Goal: Task Accomplishment & Management: Manage account settings

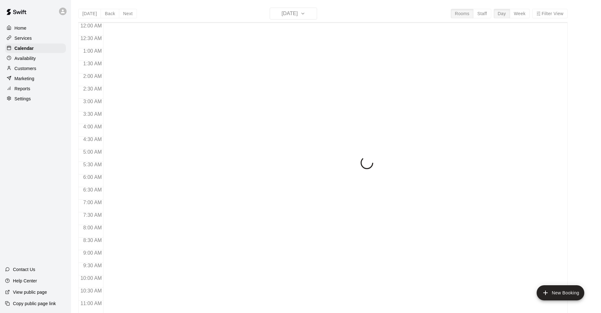
scroll to position [309, 0]
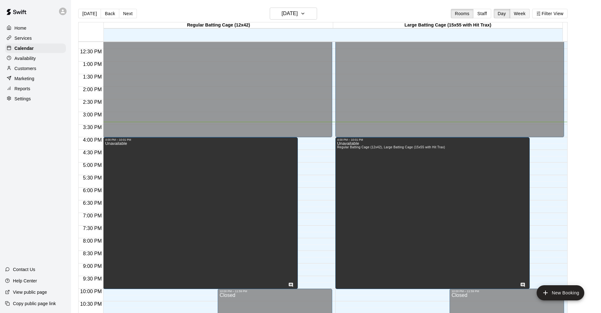
click at [525, 15] on button "Week" at bounding box center [520, 13] width 20 height 9
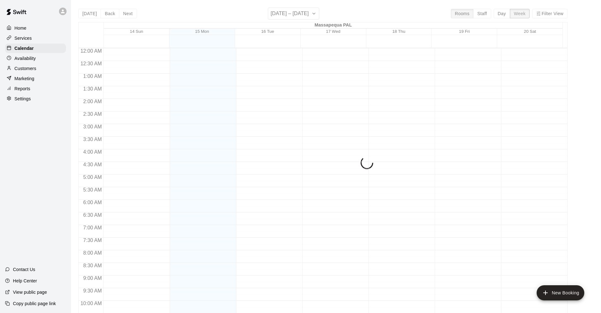
scroll to position [334, 0]
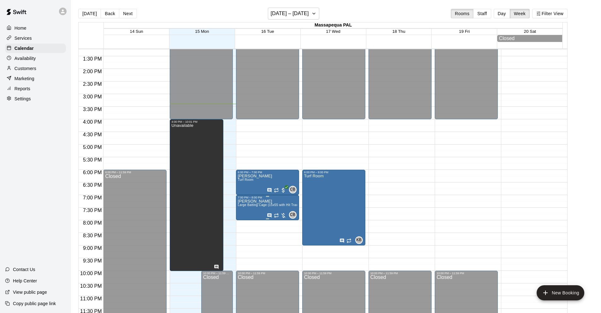
click at [251, 204] on span "Large Batting Cage (15x55 with Hit Trax)" at bounding box center [268, 204] width 61 height 3
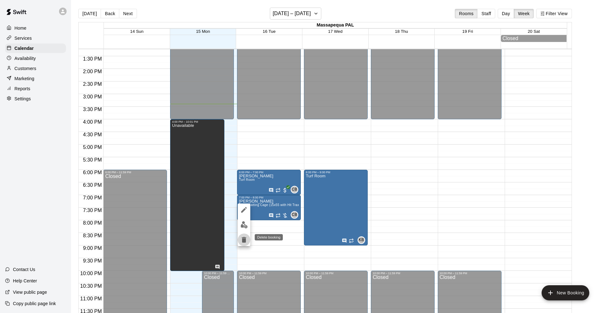
click at [243, 240] on icon "delete" at bounding box center [244, 240] width 4 height 6
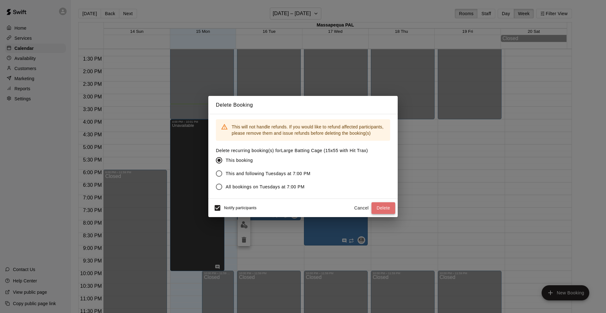
click at [386, 208] on button "Delete" at bounding box center [383, 208] width 24 height 12
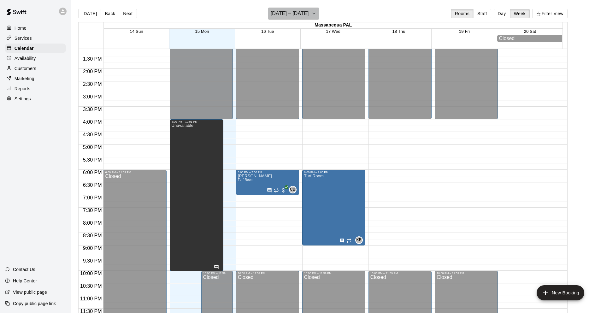
click at [317, 12] on icon "button" at bounding box center [314, 14] width 5 height 8
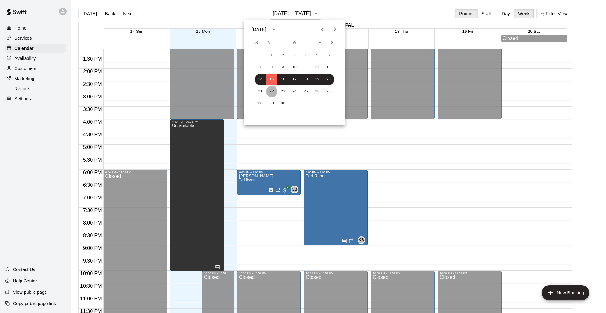
click at [270, 89] on button "22" at bounding box center [271, 91] width 11 height 11
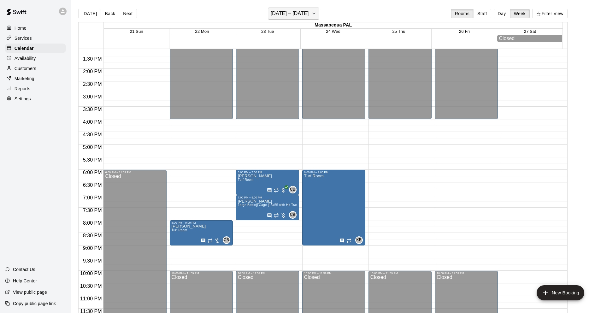
click at [315, 12] on icon "button" at bounding box center [314, 14] width 5 height 8
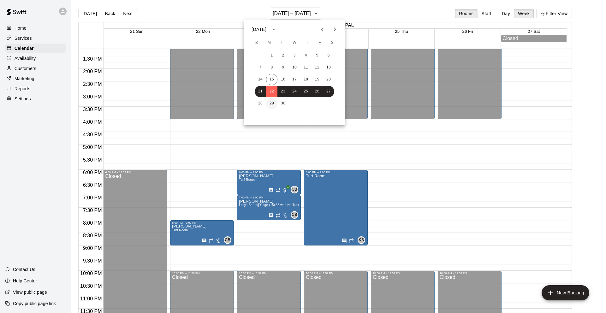
click at [272, 103] on button "29" at bounding box center [271, 103] width 11 height 11
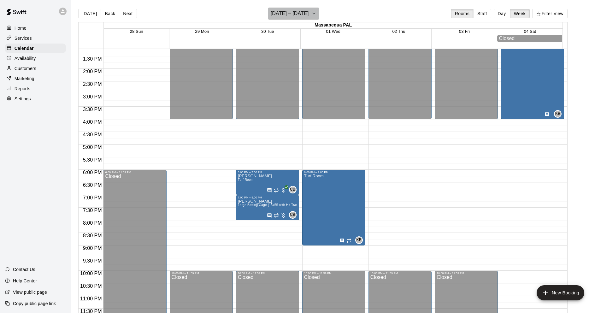
click at [317, 12] on icon "button" at bounding box center [314, 14] width 5 height 8
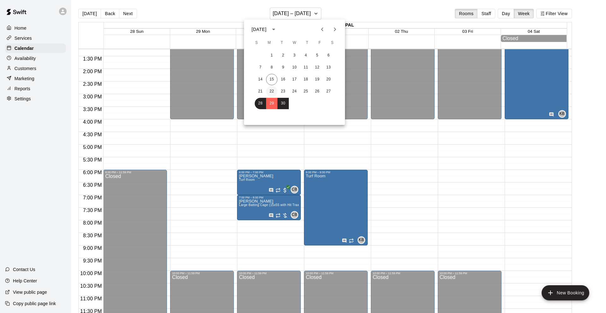
click at [273, 90] on button "22" at bounding box center [271, 91] width 11 height 11
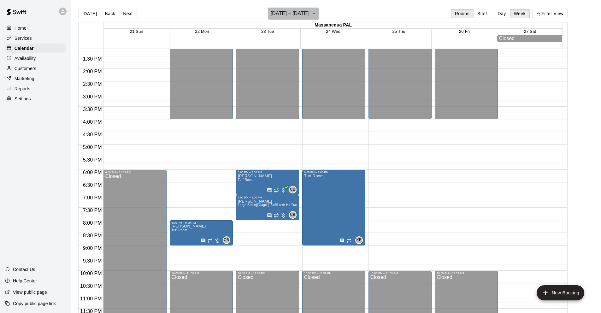
click at [317, 13] on icon "button" at bounding box center [314, 14] width 5 height 8
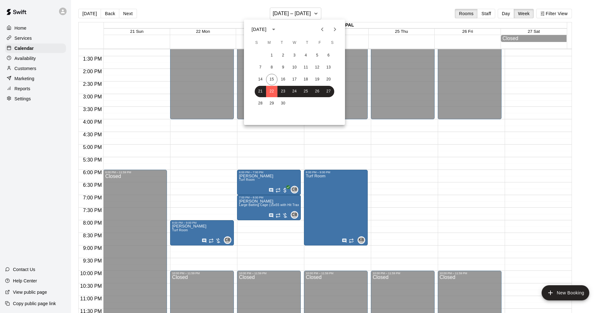
click at [334, 27] on icon "Next month" at bounding box center [335, 30] width 8 height 8
click at [282, 66] on button "7" at bounding box center [282, 67] width 11 height 11
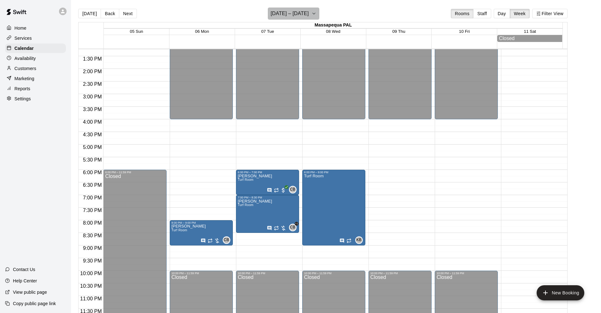
click at [314, 12] on icon "button" at bounding box center [314, 14] width 5 height 8
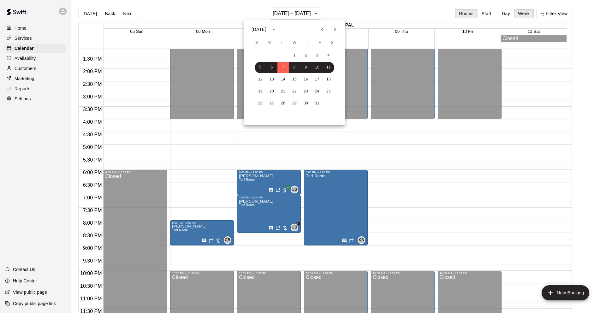
click at [321, 29] on icon "Previous month" at bounding box center [322, 30] width 8 height 8
click at [272, 64] on button "8" at bounding box center [271, 67] width 11 height 11
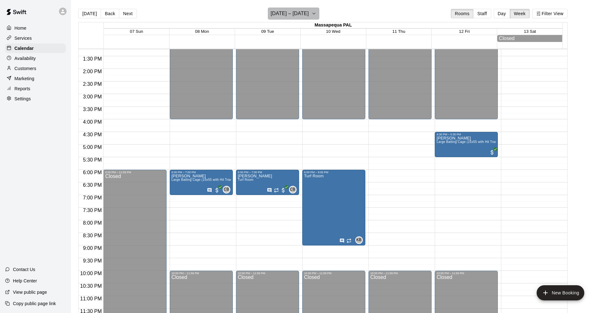
click at [317, 13] on icon "button" at bounding box center [314, 14] width 5 height 8
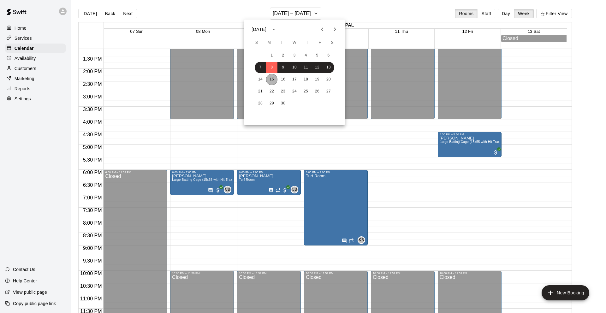
click at [272, 80] on button "15" at bounding box center [271, 79] width 11 height 11
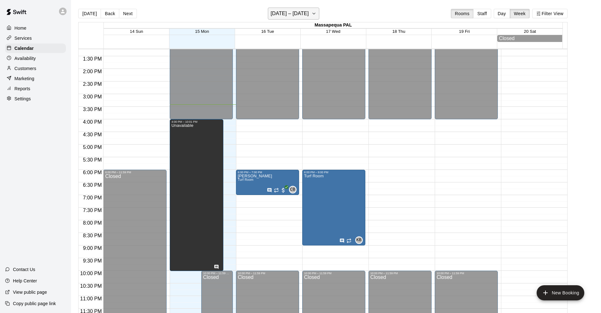
click at [317, 12] on icon "button" at bounding box center [314, 14] width 5 height 8
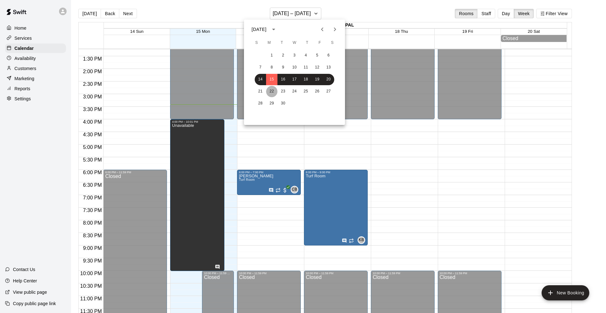
click at [274, 91] on button "22" at bounding box center [271, 91] width 11 height 11
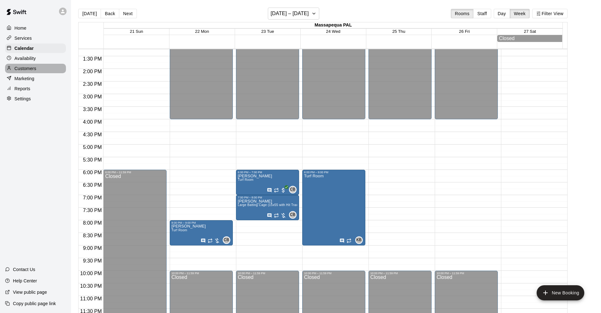
click at [23, 67] on p "Customers" at bounding box center [26, 68] width 22 height 6
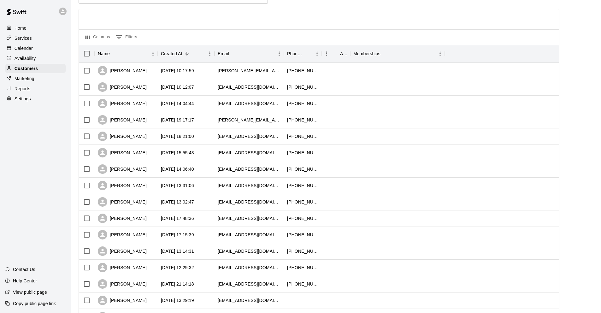
scroll to position [46, 0]
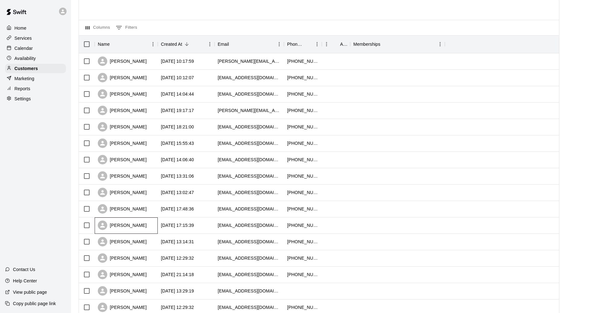
click at [134, 225] on div "[PERSON_NAME]" at bounding box center [126, 225] width 63 height 16
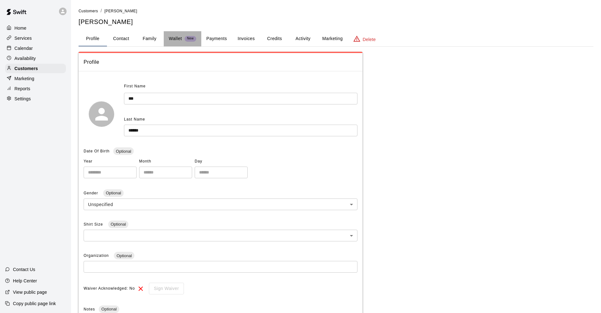
click at [175, 39] on p "Wallet" at bounding box center [175, 38] width 13 height 7
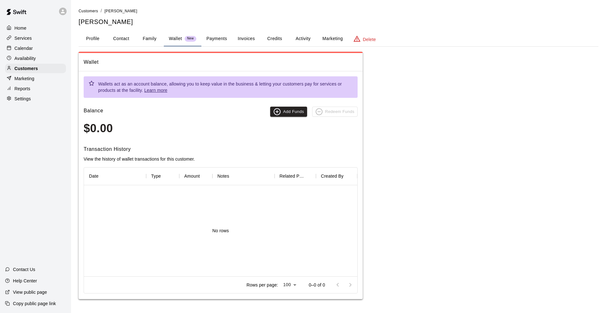
click at [221, 39] on button "Payments" at bounding box center [216, 38] width 31 height 15
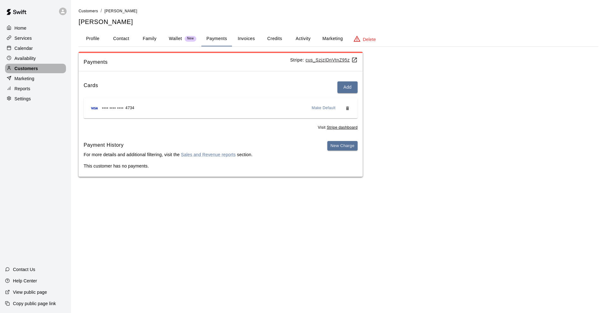
click at [27, 68] on p "Customers" at bounding box center [26, 68] width 23 height 6
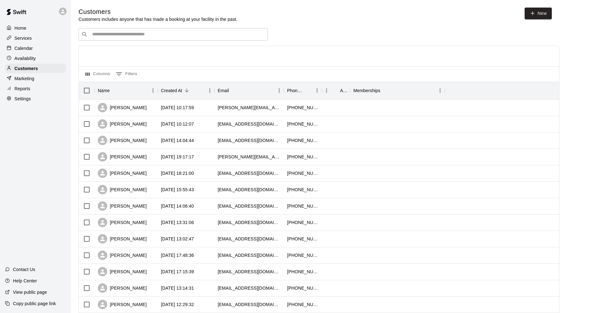
click at [26, 27] on p "Home" at bounding box center [21, 28] width 12 height 6
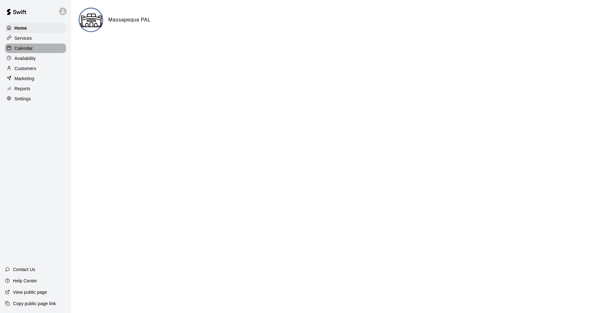
click at [27, 49] on p "Calendar" at bounding box center [24, 48] width 18 height 6
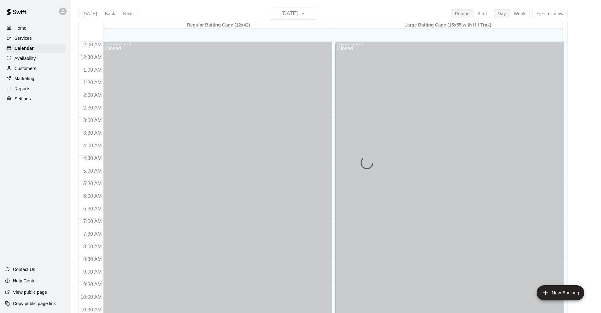
scroll to position [309, 0]
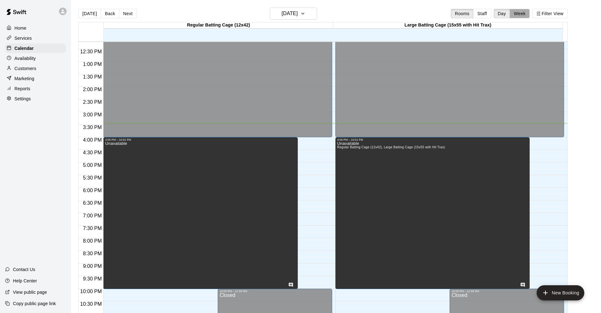
click at [525, 13] on button "Week" at bounding box center [520, 13] width 20 height 9
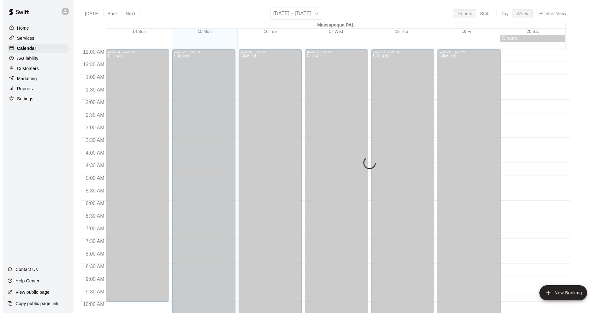
scroll to position [335, 0]
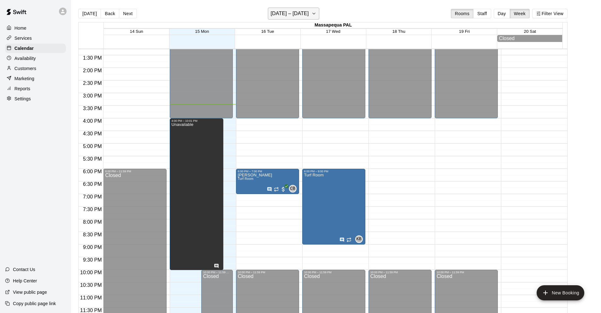
click at [317, 13] on icon "button" at bounding box center [314, 14] width 5 height 8
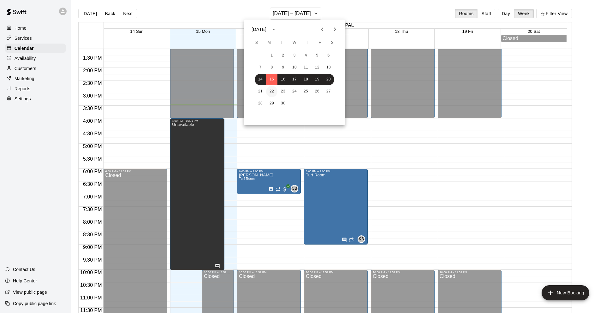
click at [271, 91] on button "22" at bounding box center [271, 91] width 11 height 11
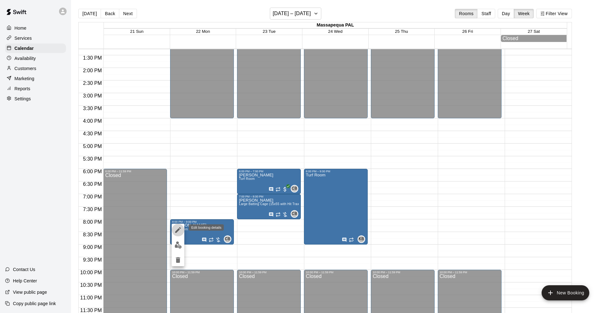
click at [178, 229] on icon "edit" at bounding box center [178, 230] width 6 height 6
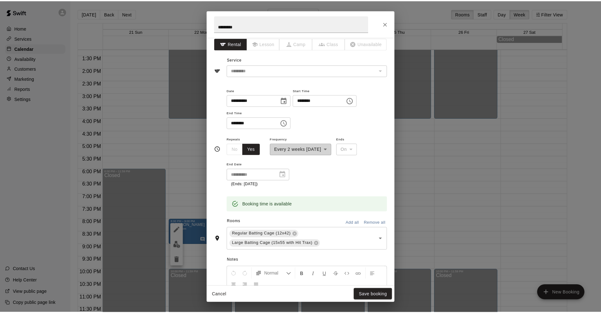
scroll to position [0, 0]
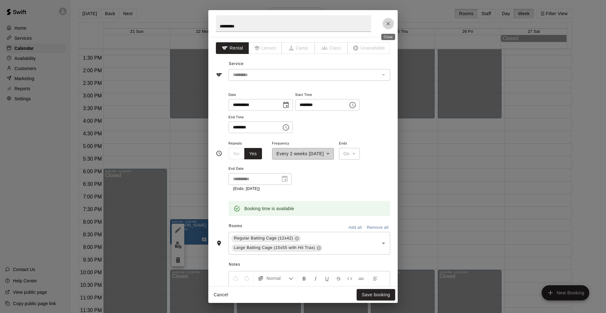
click at [389, 23] on icon "Close" at bounding box center [388, 24] width 4 height 4
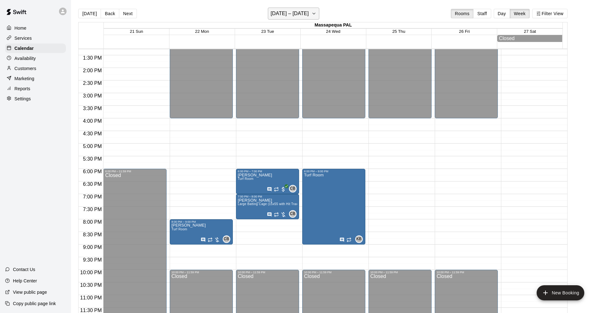
click at [309, 14] on h6 "[DATE] – [DATE]" at bounding box center [290, 13] width 38 height 9
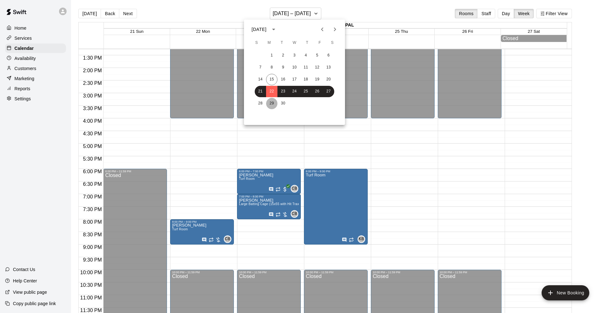
click at [272, 101] on button "29" at bounding box center [271, 103] width 11 height 11
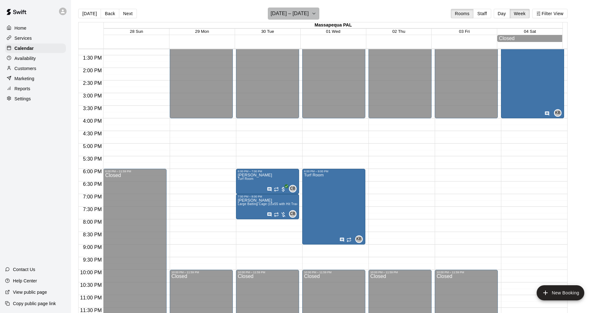
click at [317, 11] on icon "button" at bounding box center [314, 14] width 5 height 8
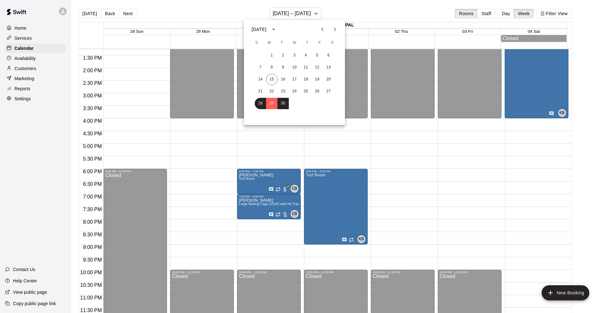
click at [335, 28] on icon "Next month" at bounding box center [335, 29] width 2 height 4
click at [282, 67] on button "7" at bounding box center [282, 67] width 11 height 11
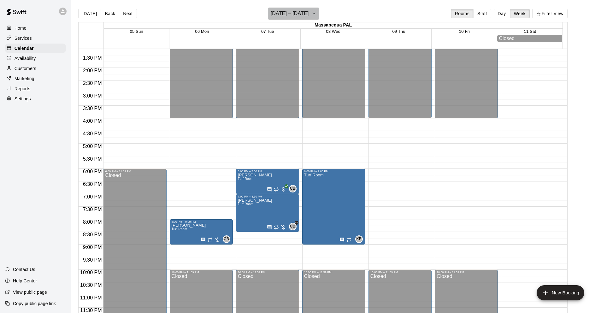
click at [313, 11] on icon "button" at bounding box center [314, 14] width 5 height 8
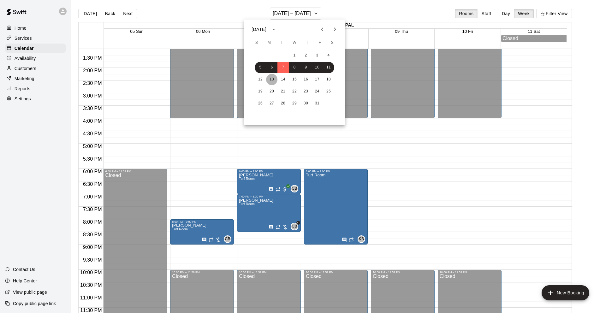
click at [271, 78] on button "13" at bounding box center [271, 79] width 11 height 11
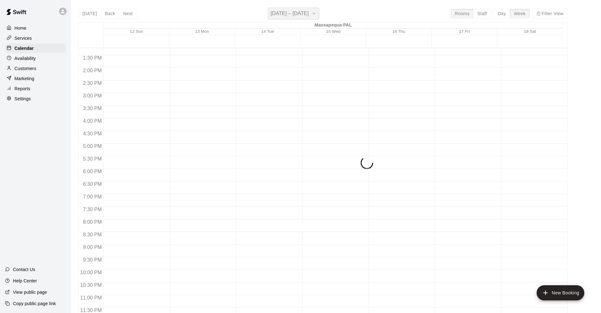
scroll to position [335, 0]
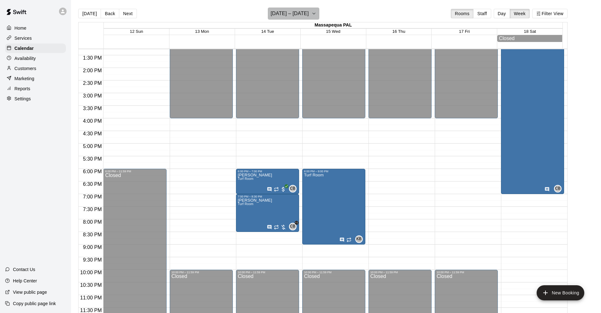
click at [316, 13] on icon "button" at bounding box center [314, 14] width 5 height 8
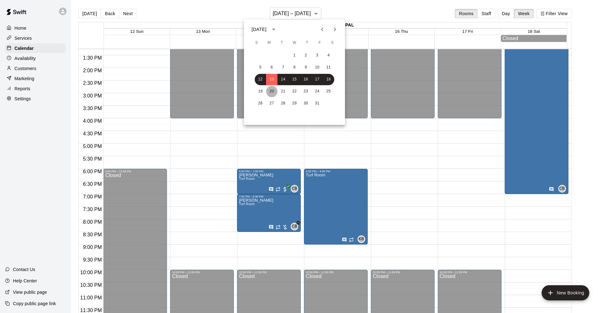
click at [273, 90] on button "20" at bounding box center [271, 91] width 11 height 11
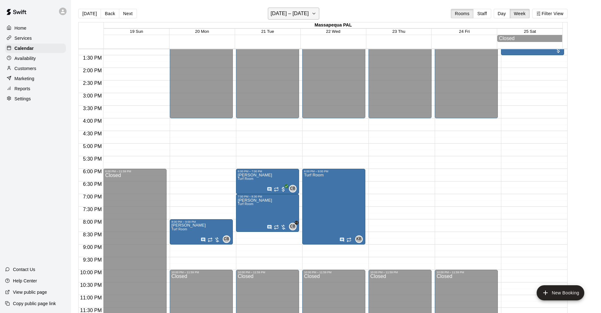
click at [315, 13] on icon "button" at bounding box center [314, 14] width 5 height 8
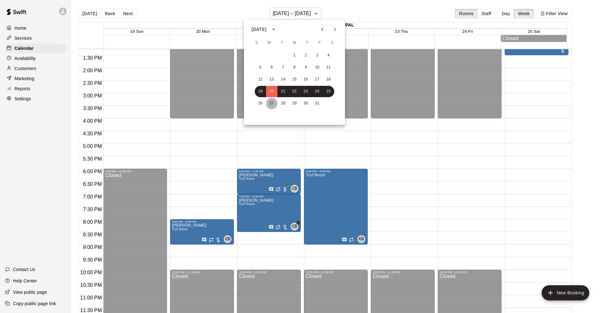
click at [271, 102] on button "27" at bounding box center [271, 103] width 11 height 11
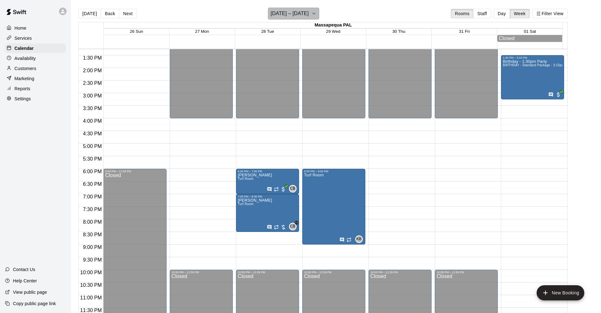
click at [317, 11] on icon "button" at bounding box center [314, 14] width 5 height 8
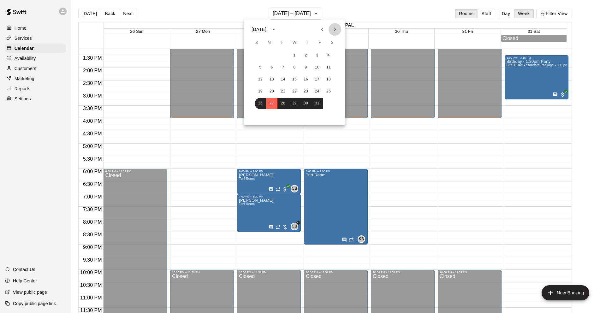
click at [334, 28] on icon "Next month" at bounding box center [335, 30] width 8 height 8
click at [273, 68] on button "3" at bounding box center [271, 67] width 11 height 11
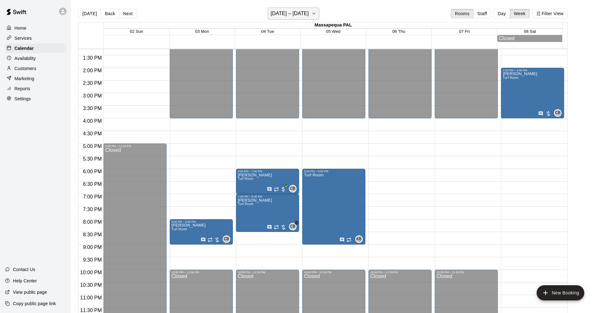
click at [317, 13] on icon "button" at bounding box center [314, 14] width 5 height 8
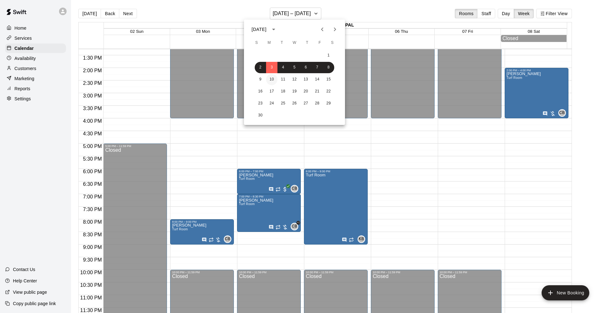
click at [273, 78] on button "10" at bounding box center [271, 79] width 11 height 11
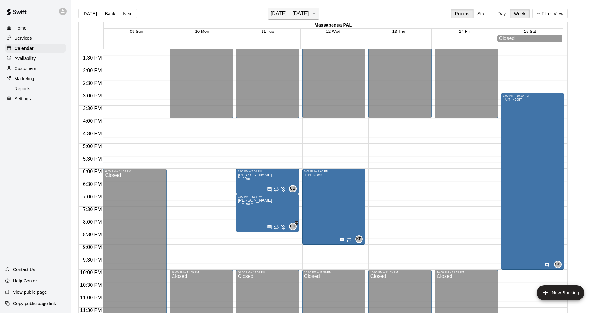
click at [309, 14] on h6 "[DATE] – [DATE]" at bounding box center [290, 13] width 38 height 9
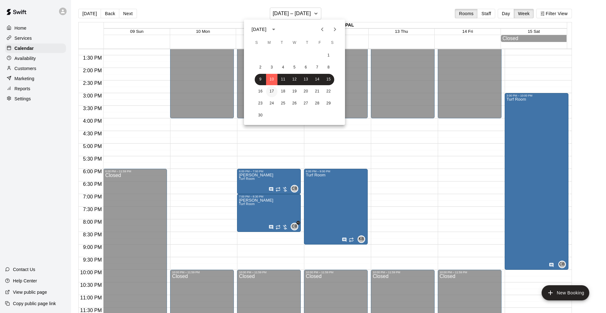
click at [270, 90] on button "17" at bounding box center [271, 91] width 11 height 11
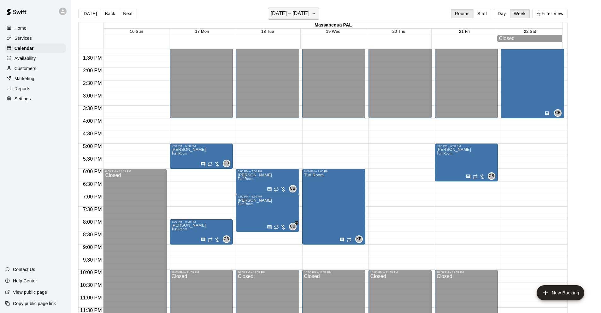
click at [317, 14] on icon "button" at bounding box center [314, 14] width 5 height 8
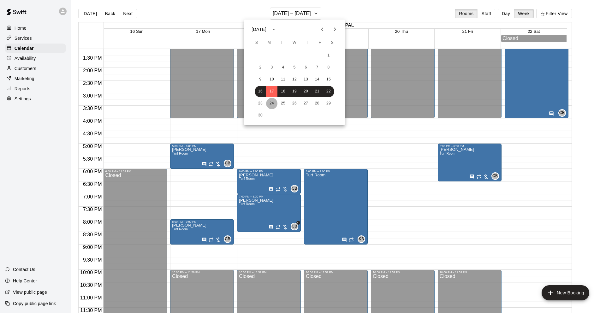
click at [270, 102] on button "24" at bounding box center [271, 103] width 11 height 11
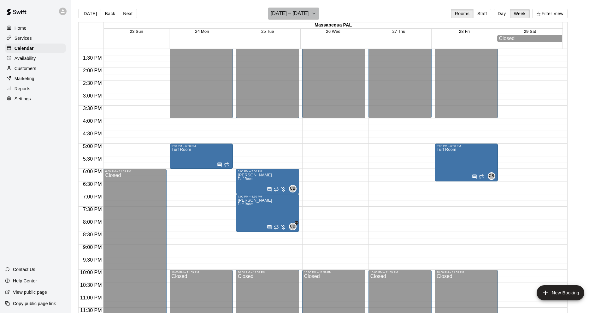
click at [317, 11] on icon "button" at bounding box center [314, 14] width 5 height 8
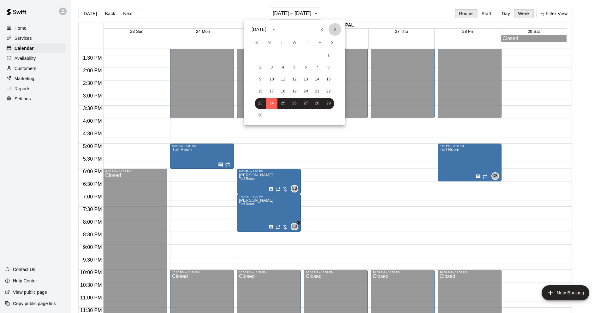
click at [336, 26] on icon "Next month" at bounding box center [335, 30] width 8 height 8
click at [273, 55] on button "1" at bounding box center [271, 55] width 11 height 11
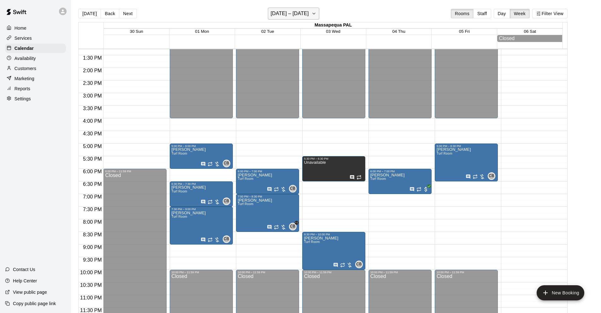
click at [315, 13] on icon "button" at bounding box center [314, 13] width 3 height 1
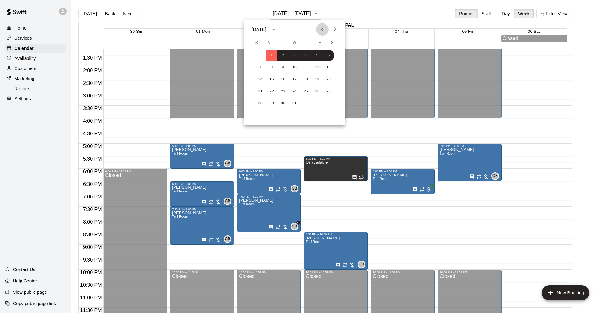
click at [321, 28] on icon "Previous month" at bounding box center [322, 30] width 8 height 8
click at [274, 79] on button "10" at bounding box center [271, 79] width 11 height 11
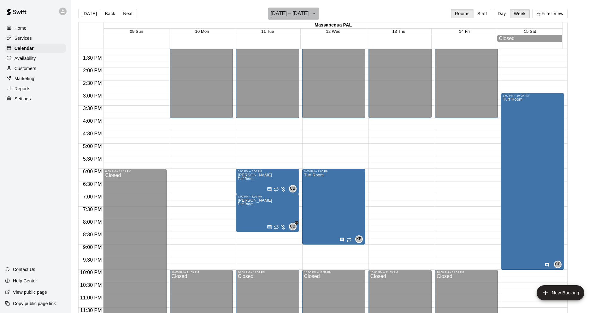
click at [304, 12] on h6 "[DATE] – [DATE]" at bounding box center [290, 13] width 38 height 9
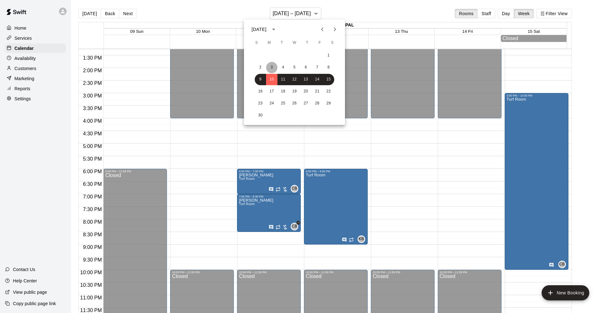
click at [273, 69] on button "3" at bounding box center [271, 67] width 11 height 11
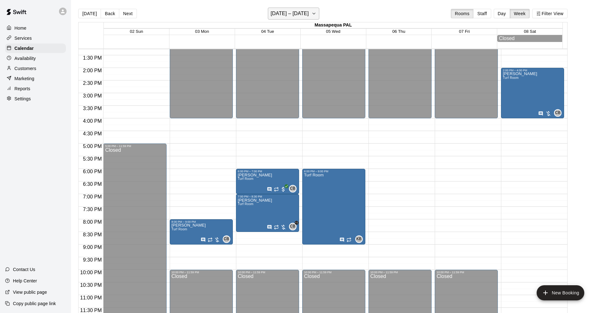
click at [317, 12] on icon "button" at bounding box center [314, 14] width 5 height 8
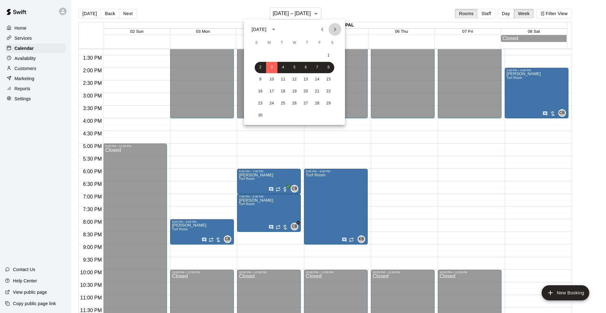
click at [333, 28] on icon "Next month" at bounding box center [335, 30] width 8 height 8
click at [272, 67] on button "8" at bounding box center [271, 67] width 11 height 11
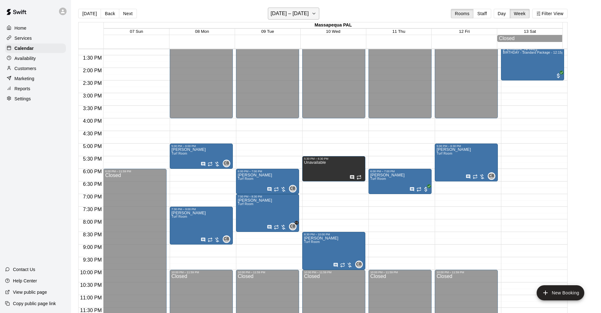
click at [308, 14] on h6 "[DATE] – [DATE]" at bounding box center [290, 13] width 38 height 9
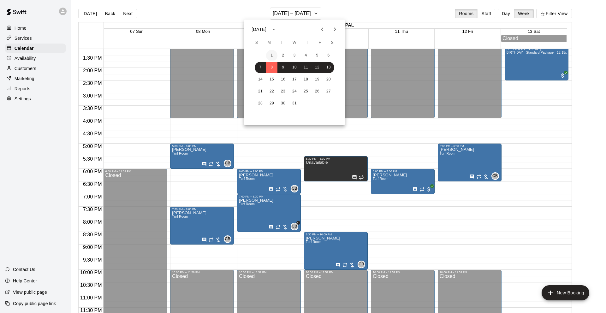
click at [273, 56] on button "1" at bounding box center [271, 55] width 11 height 11
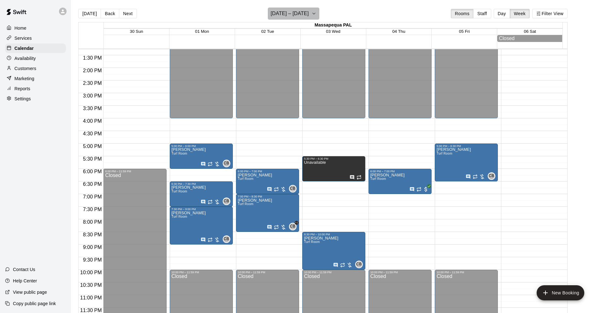
click at [309, 14] on h6 "[DATE] – [DATE]" at bounding box center [290, 13] width 38 height 9
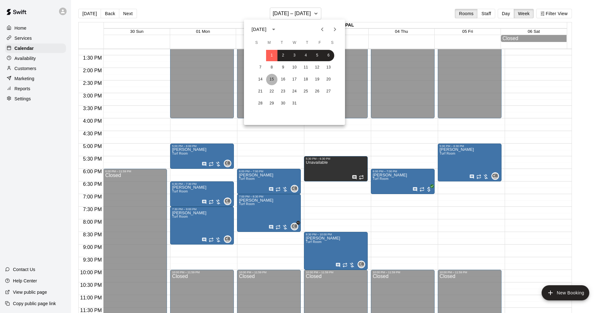
click at [272, 78] on button "15" at bounding box center [271, 79] width 11 height 11
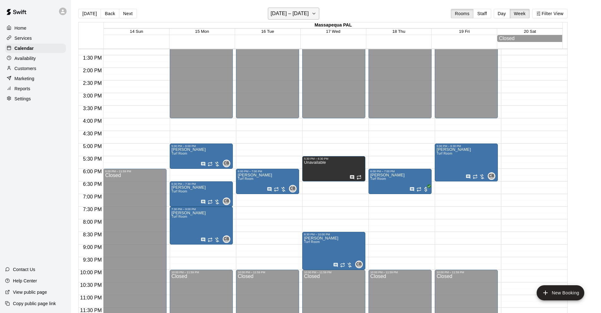
click at [302, 15] on h6 "[DATE] – [DATE]" at bounding box center [290, 13] width 38 height 9
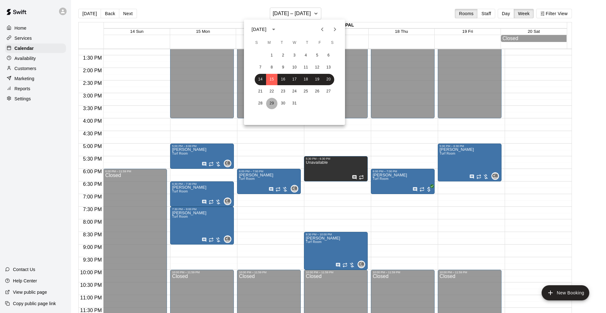
click at [270, 101] on button "29" at bounding box center [271, 103] width 11 height 11
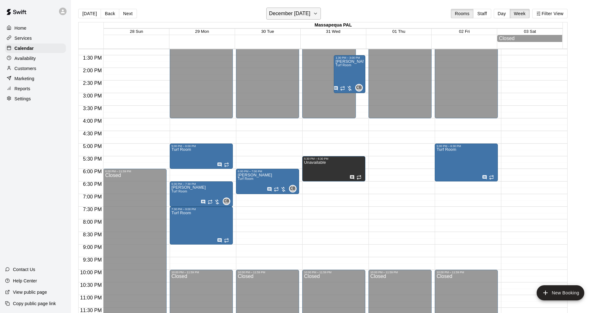
click at [286, 11] on h6 "December [DATE]" at bounding box center [289, 13] width 41 height 9
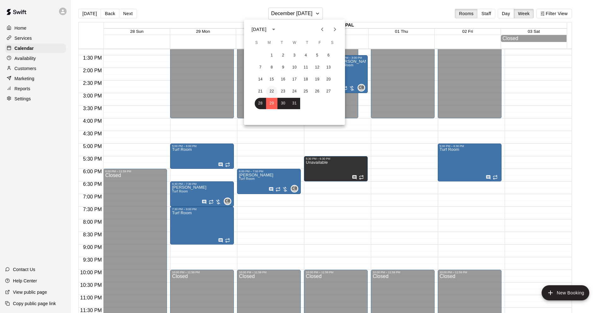
click at [271, 89] on button "22" at bounding box center [271, 91] width 11 height 11
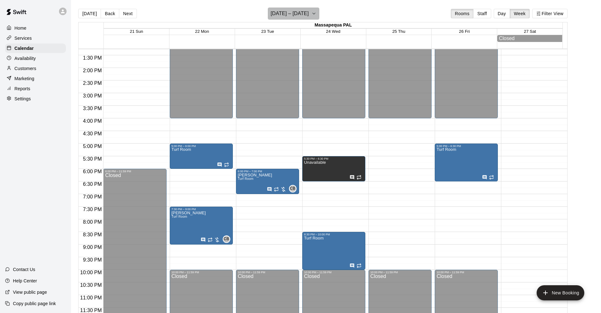
click at [301, 12] on h6 "[DATE] – [DATE]" at bounding box center [290, 13] width 38 height 9
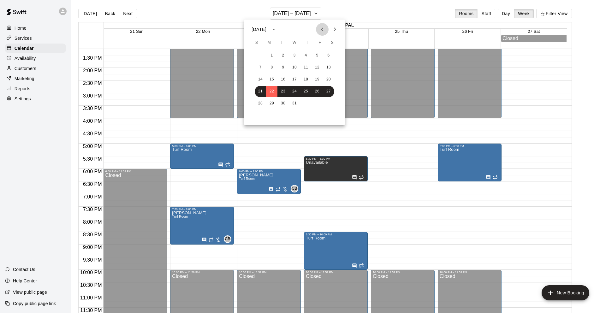
click at [322, 30] on icon "Previous month" at bounding box center [322, 29] width 2 height 4
click at [272, 68] on button "6" at bounding box center [271, 67] width 11 height 11
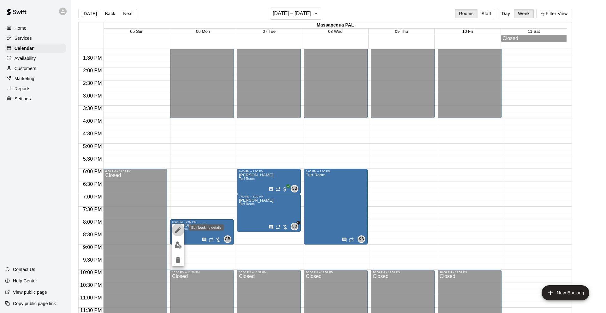
click at [180, 229] on icon "edit" at bounding box center [178, 230] width 6 height 6
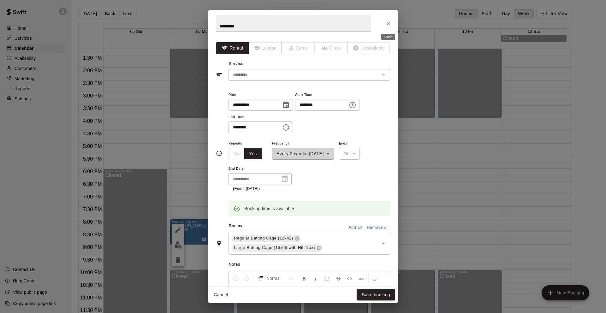
click at [390, 22] on icon "Close" at bounding box center [388, 24] width 6 height 6
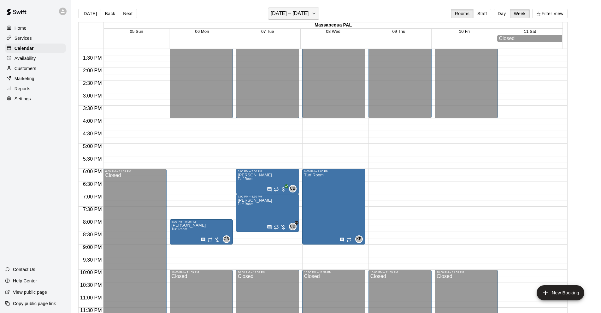
click at [311, 13] on button "[DATE] – [DATE]" at bounding box center [293, 14] width 51 height 12
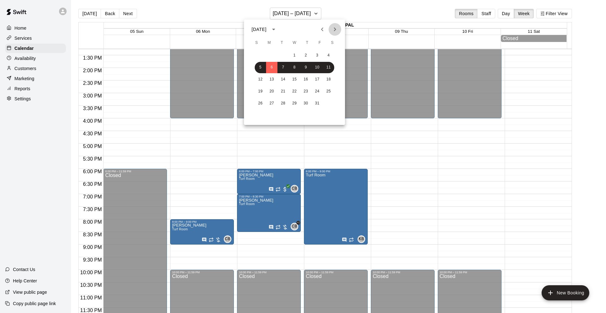
click at [336, 27] on icon "Next month" at bounding box center [335, 30] width 8 height 8
click at [273, 79] on button "10" at bounding box center [271, 79] width 11 height 11
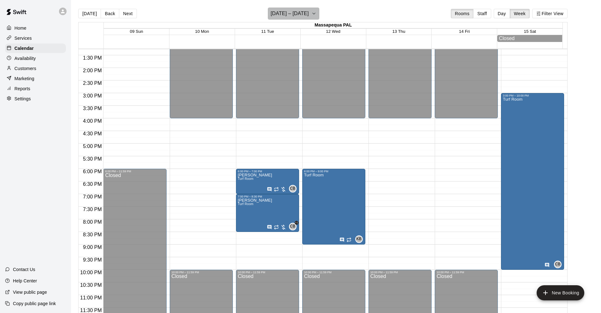
click at [306, 12] on h6 "[DATE] – [DATE]" at bounding box center [290, 13] width 38 height 9
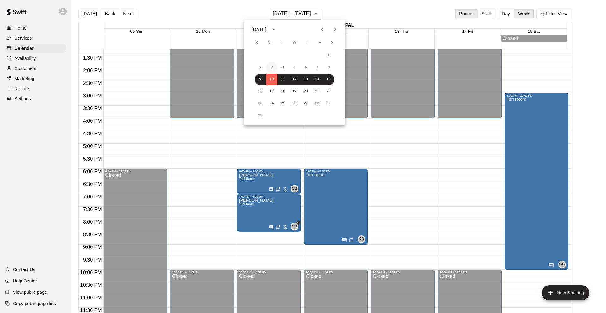
click at [273, 67] on button "3" at bounding box center [271, 67] width 11 height 11
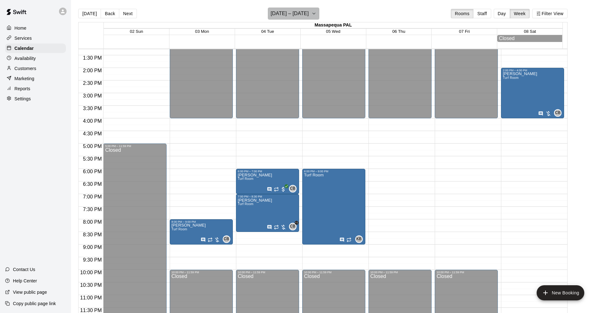
click at [293, 13] on h6 "[DATE] – [DATE]" at bounding box center [290, 13] width 38 height 9
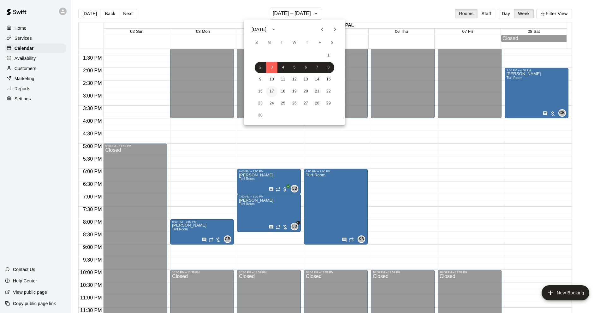
click at [271, 90] on button "17" at bounding box center [271, 91] width 11 height 11
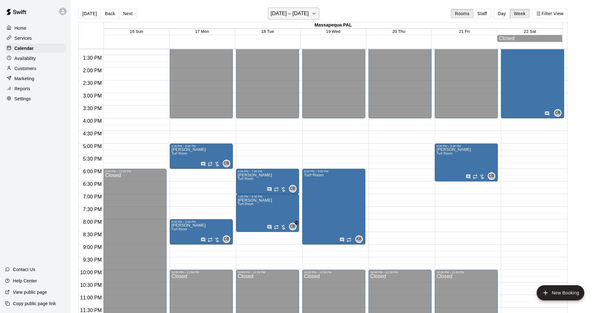
click at [308, 12] on h6 "[DATE] – [DATE]" at bounding box center [290, 13] width 38 height 9
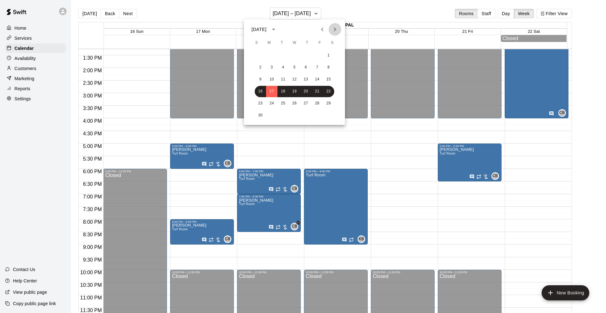
click at [336, 29] on icon "Next month" at bounding box center [335, 29] width 2 height 4
click at [273, 55] on button "1" at bounding box center [271, 55] width 11 height 11
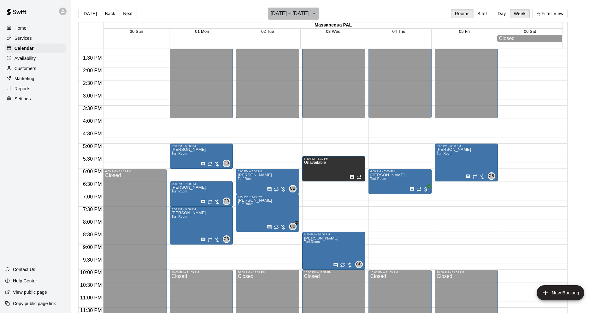
click at [297, 14] on h6 "[DATE] – [DATE]" at bounding box center [290, 13] width 38 height 9
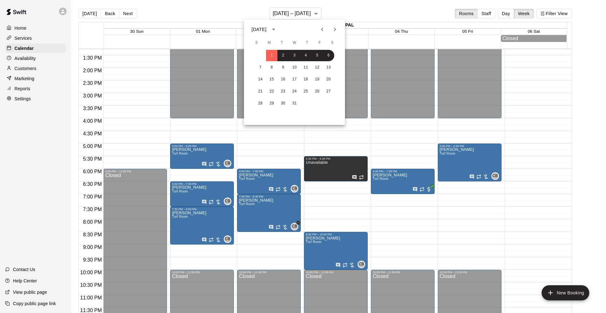
click at [325, 28] on icon "Previous month" at bounding box center [322, 30] width 8 height 8
click at [270, 100] on button "24" at bounding box center [271, 103] width 11 height 11
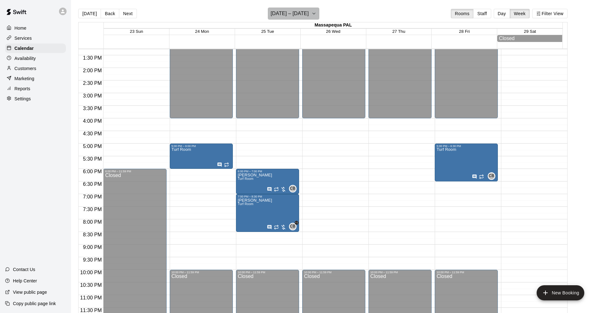
click at [290, 12] on h6 "[DATE] – [DATE]" at bounding box center [290, 13] width 38 height 9
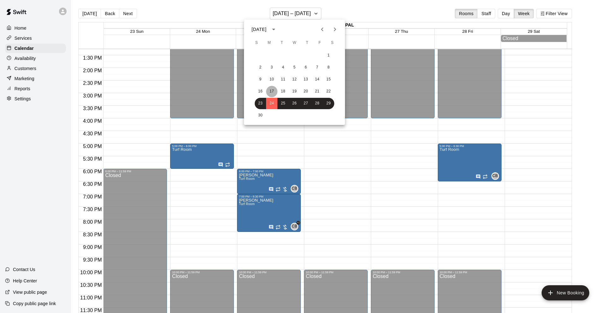
click at [273, 91] on button "17" at bounding box center [271, 91] width 11 height 11
